Goal: Task Accomplishment & Management: Use online tool/utility

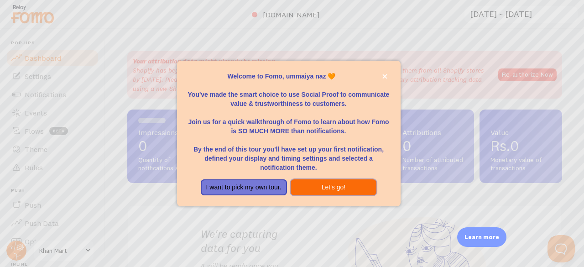
click at [318, 183] on button "Let's go!" at bounding box center [334, 187] width 86 height 16
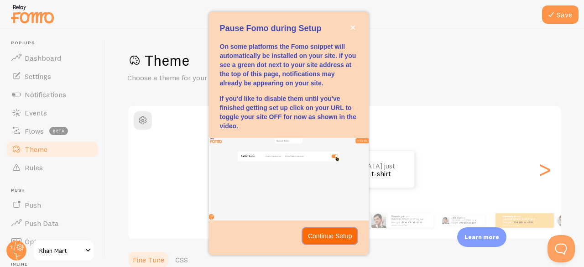
click at [338, 239] on p "Continue Setup" at bounding box center [330, 235] width 44 height 9
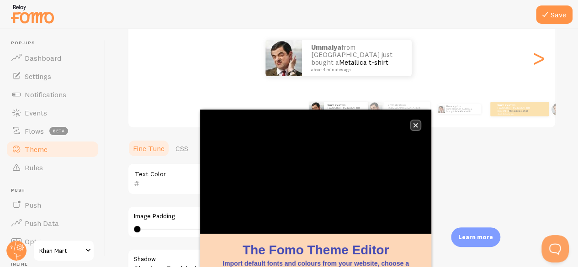
click at [413, 126] on icon "close," at bounding box center [415, 125] width 5 height 5
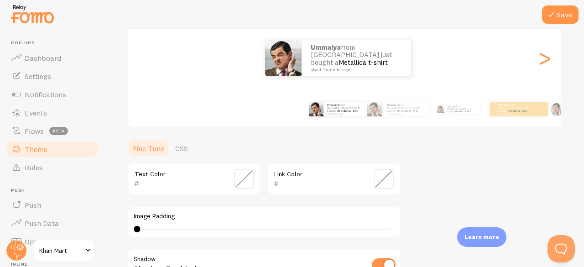
scroll to position [130, 0]
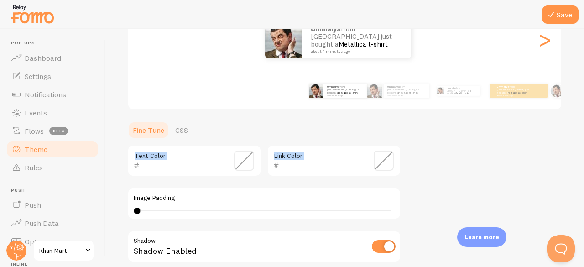
drag, startPoint x: 105, startPoint y: 164, endPoint x: 108, endPoint y: 183, distance: 18.9
click at [108, 183] on div "Save Theme Choose a theme for your notifications Classic ummaiya from [GEOGRAPH…" at bounding box center [344, 148] width 479 height 238
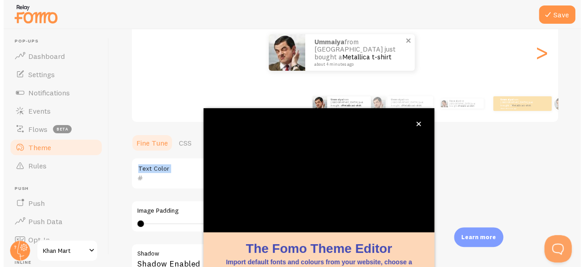
scroll to position [111, 0]
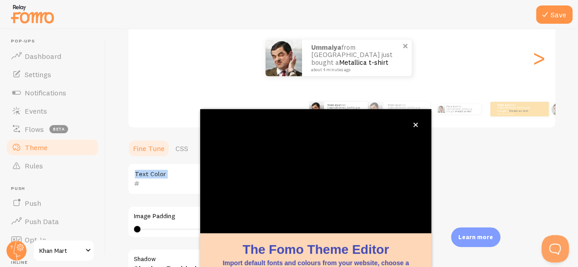
click at [282, 62] on img at bounding box center [283, 58] width 37 height 37
click at [413, 125] on icon "close," at bounding box center [415, 124] width 5 height 5
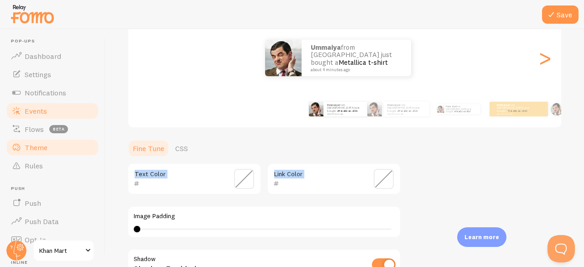
click at [51, 110] on link "Events" at bounding box center [52, 111] width 94 height 18
